Goal: Task Accomplishment & Management: Manage account settings

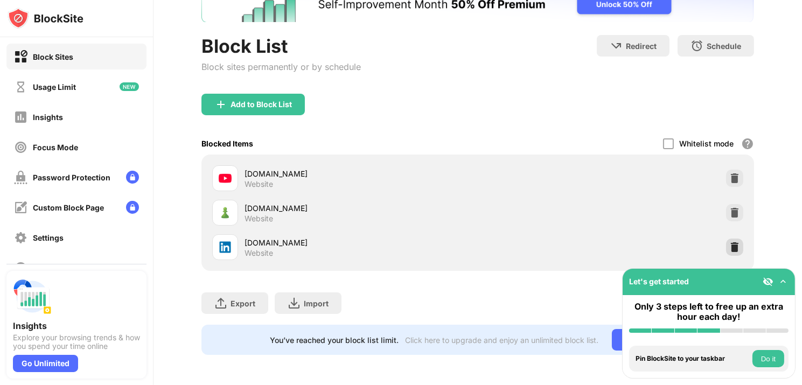
click at [730, 242] on img at bounding box center [735, 247] width 11 height 11
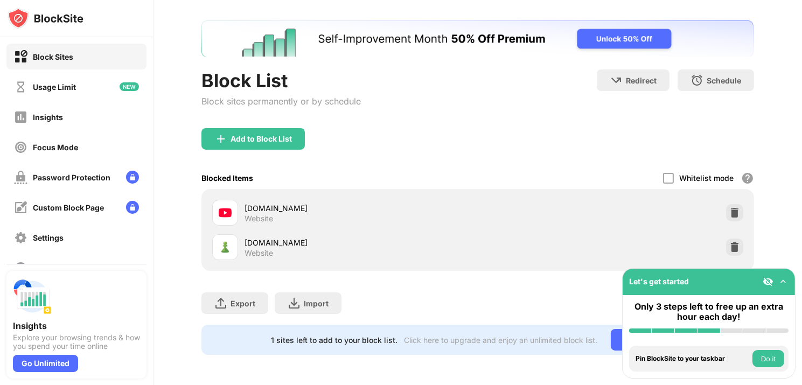
scroll to position [54, 0]
click at [730, 207] on img at bounding box center [735, 212] width 11 height 11
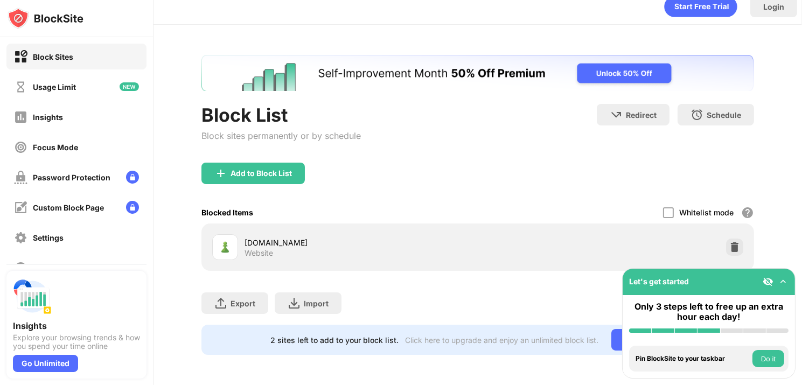
click at [722, 208] on div "Whitelist mode" at bounding box center [707, 212] width 54 height 9
click at [729, 230] on div "chess.com Website" at bounding box center [477, 247] width 539 height 34
click at [730, 242] on img at bounding box center [735, 247] width 11 height 11
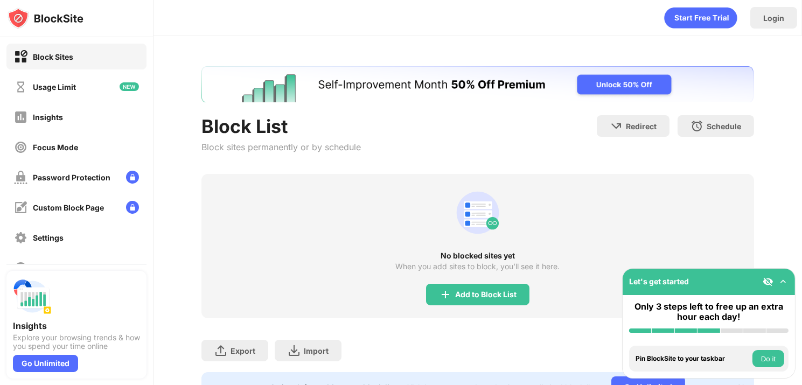
scroll to position [0, 0]
